Goal: Task Accomplishment & Management: Use online tool/utility

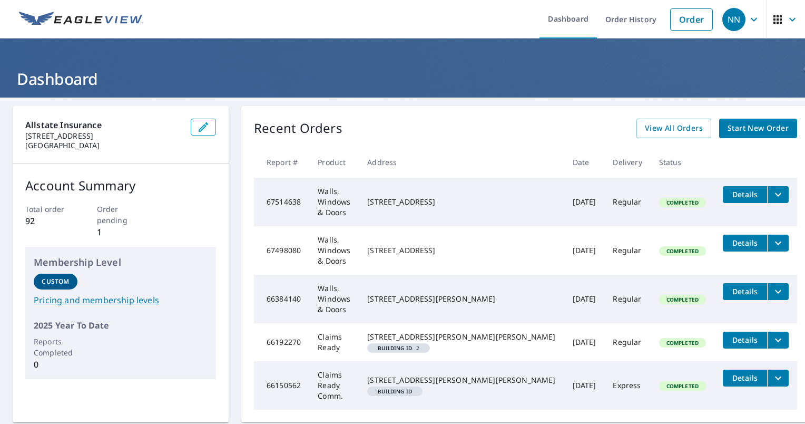
click at [727, 122] on span "Start New Order" at bounding box center [757, 128] width 61 height 13
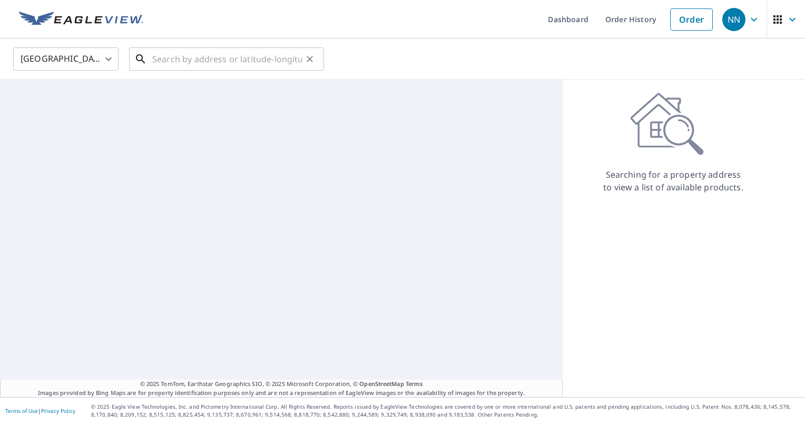
click at [193, 59] on input "text" at bounding box center [227, 58] width 150 height 29
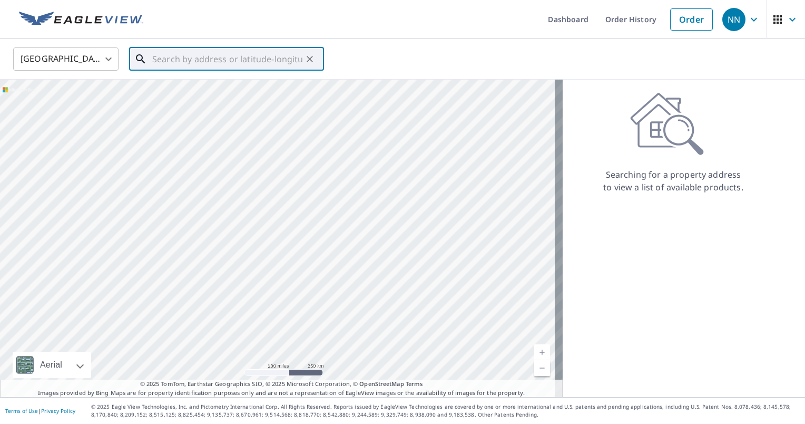
paste input "[STREET_ADDRESS]"
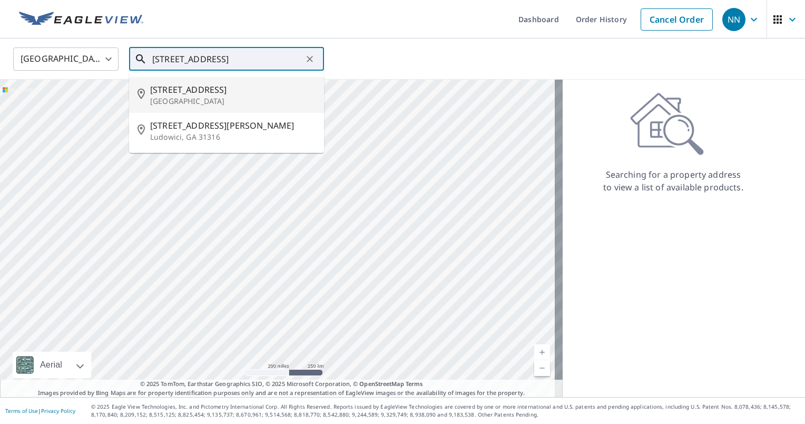
click at [208, 100] on p "[GEOGRAPHIC_DATA]" at bounding box center [232, 101] width 165 height 11
type input "[STREET_ADDRESS]"
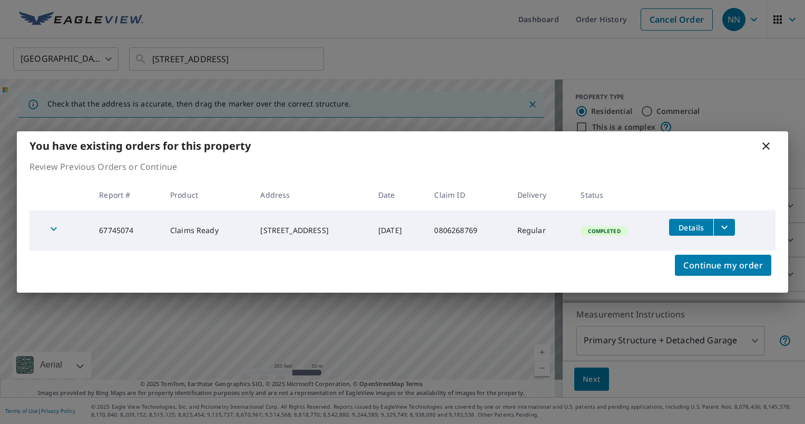
click at [53, 225] on icon "button" at bounding box center [53, 228] width 13 height 13
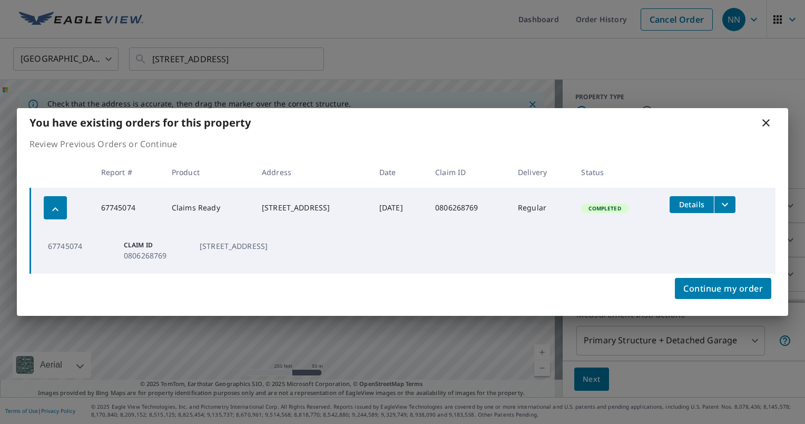
click at [728, 204] on icon "filesDropdownBtn-67745074" at bounding box center [725, 204] width 6 height 4
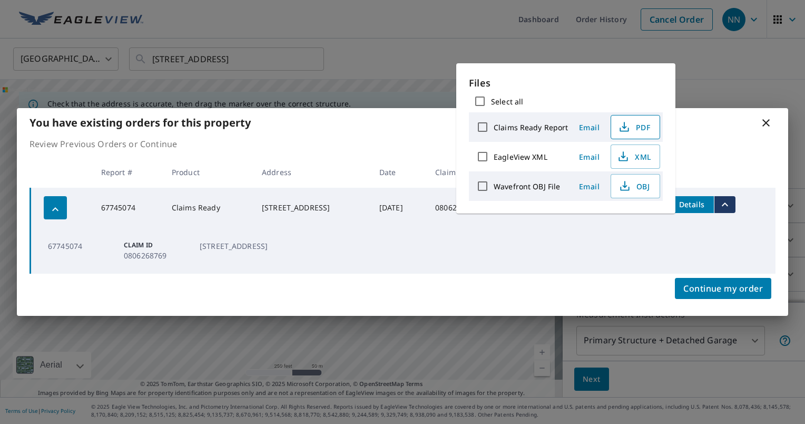
click at [640, 129] on span "PDF" at bounding box center [634, 127] width 34 height 13
